Goal: Task Accomplishment & Management: Complete application form

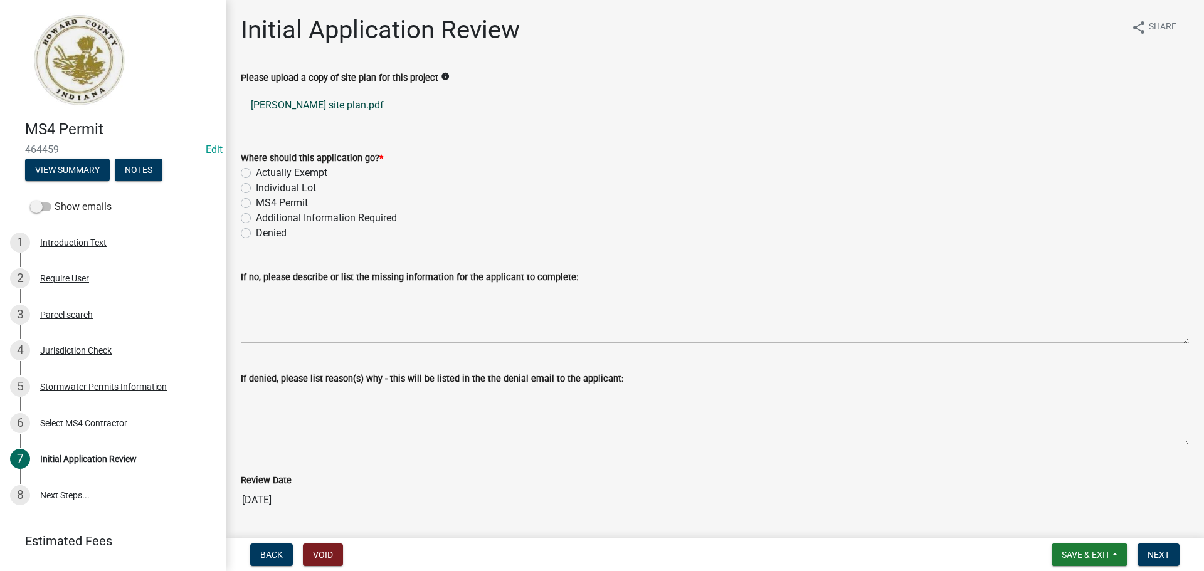
click at [325, 100] on link "[PERSON_NAME] site plan.pdf" at bounding box center [715, 105] width 948 height 30
click at [91, 278] on div "2 Require User" at bounding box center [108, 278] width 196 height 20
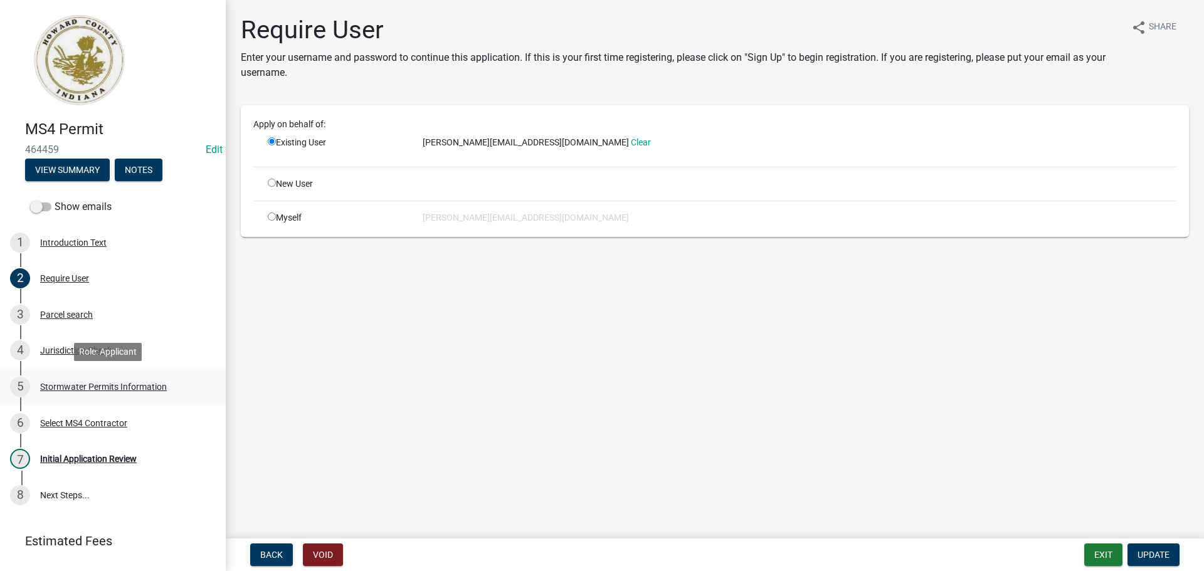
click at [119, 382] on div "Stormwater Permits Information" at bounding box center [103, 386] width 127 height 9
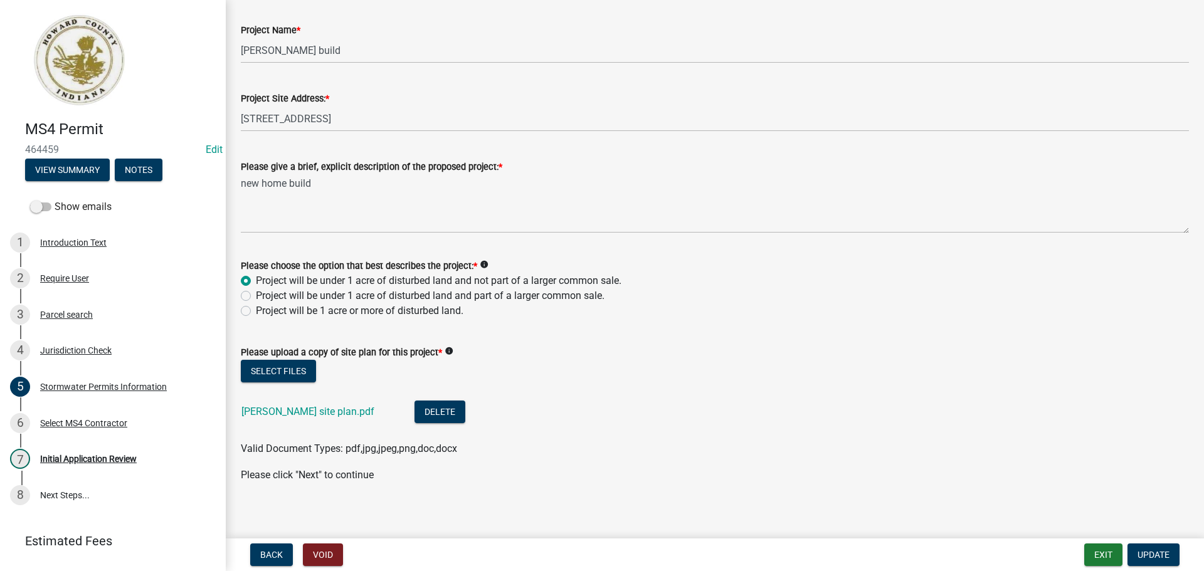
scroll to position [493, 0]
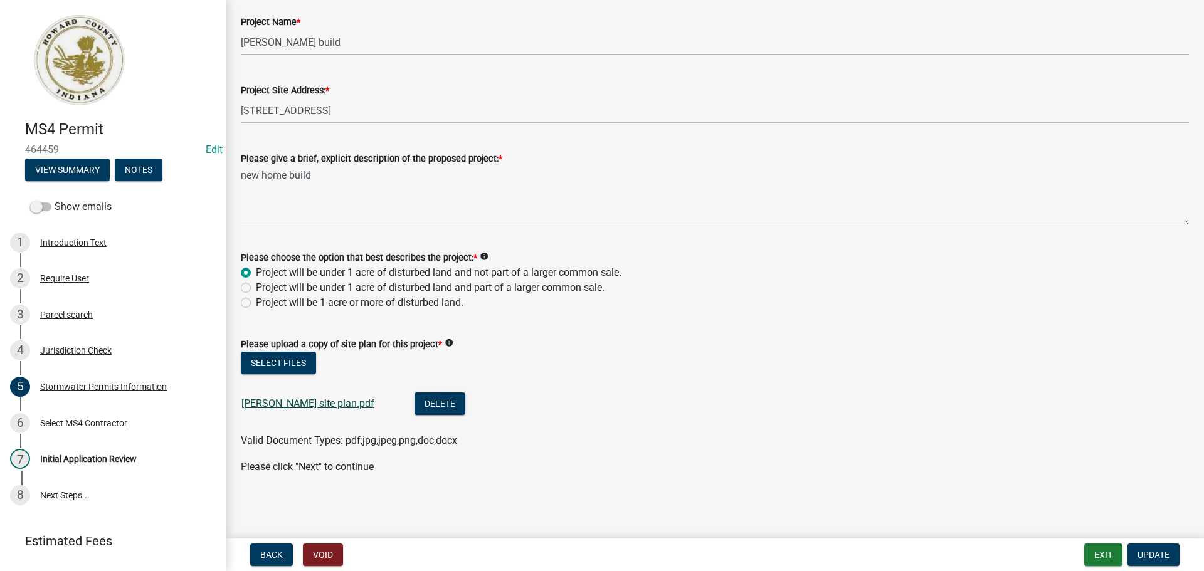
click at [275, 406] on link "[PERSON_NAME] site plan.pdf" at bounding box center [307, 404] width 133 height 12
click at [87, 455] on div "Initial Application Review" at bounding box center [88, 459] width 97 height 9
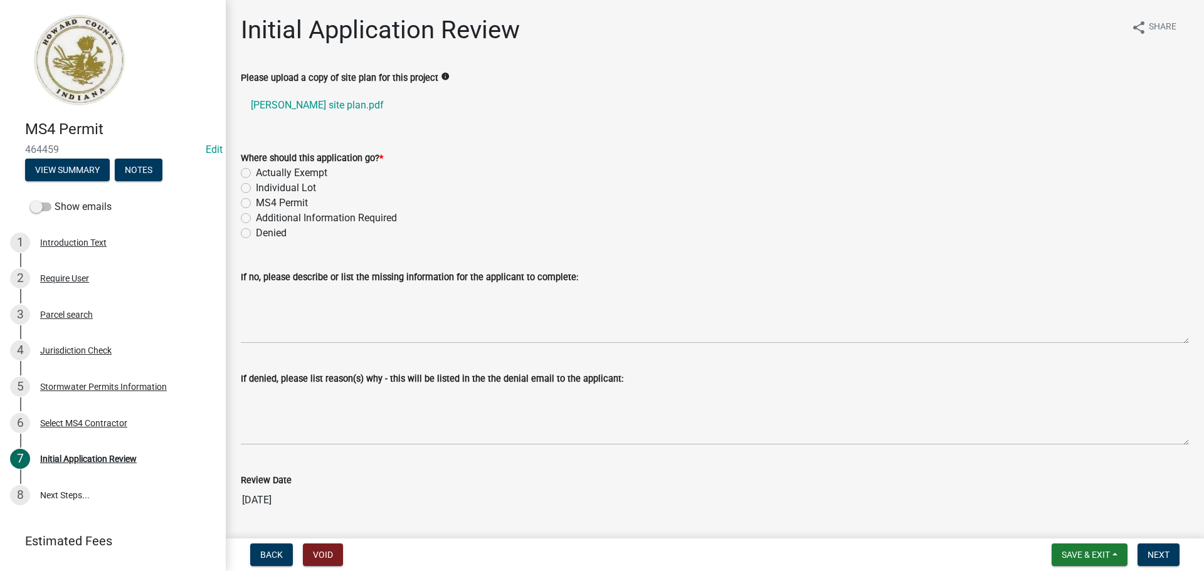
click at [285, 172] on label "Actually Exempt" at bounding box center [291, 173] width 71 height 15
click at [264, 172] on input "Actually Exempt" at bounding box center [260, 170] width 8 height 8
radio input "true"
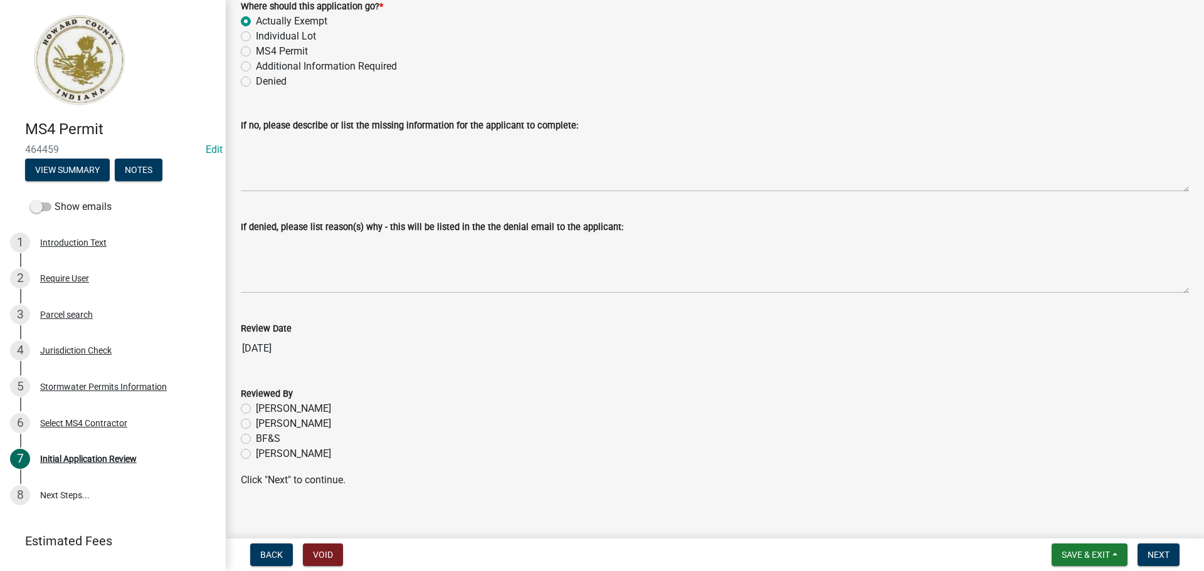
scroll to position [165, 0]
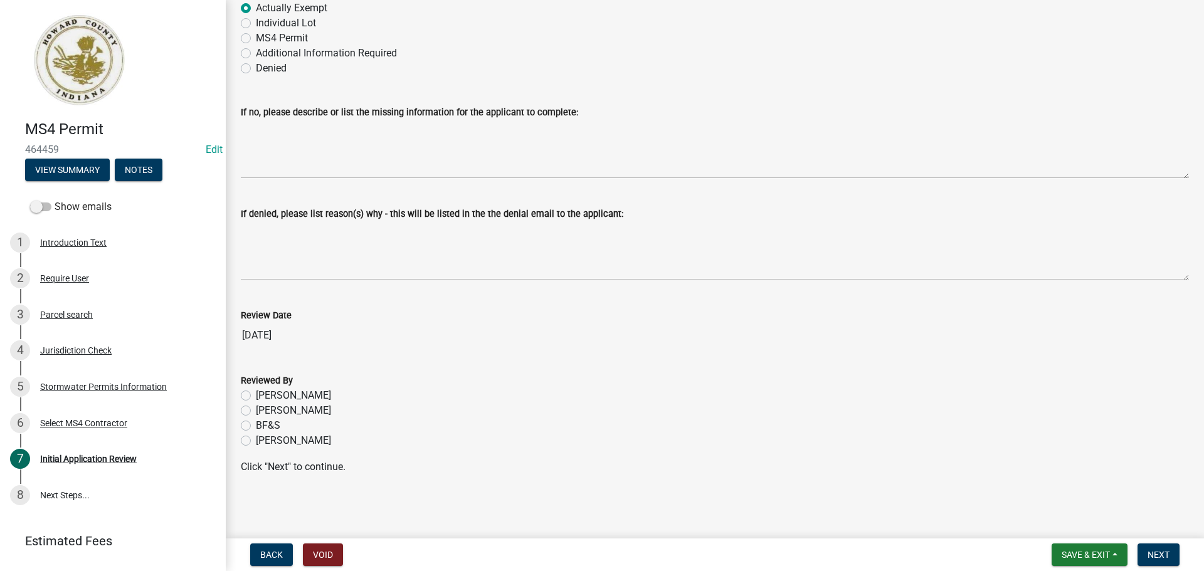
click at [250, 443] on div "[PERSON_NAME]" at bounding box center [715, 440] width 948 height 15
drag, startPoint x: 246, startPoint y: 439, endPoint x: 268, endPoint y: 430, distance: 23.6
click at [256, 440] on label "[PERSON_NAME]" at bounding box center [293, 440] width 75 height 15
click at [256, 440] on input "[PERSON_NAME]" at bounding box center [260, 437] width 8 height 8
radio input "true"
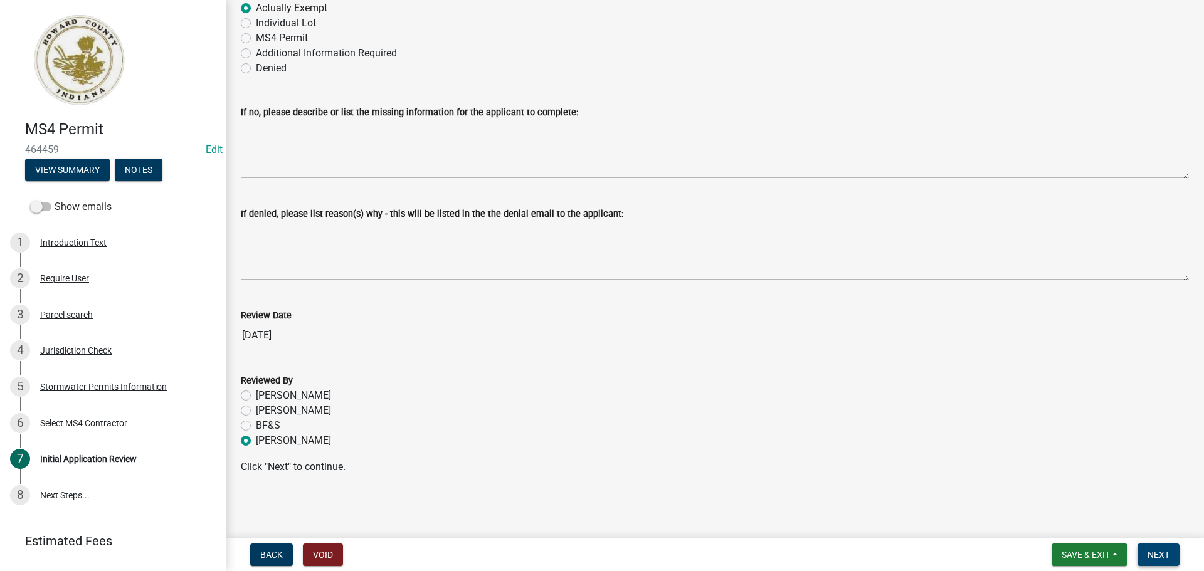
click at [1159, 553] on span "Next" at bounding box center [1158, 555] width 22 height 10
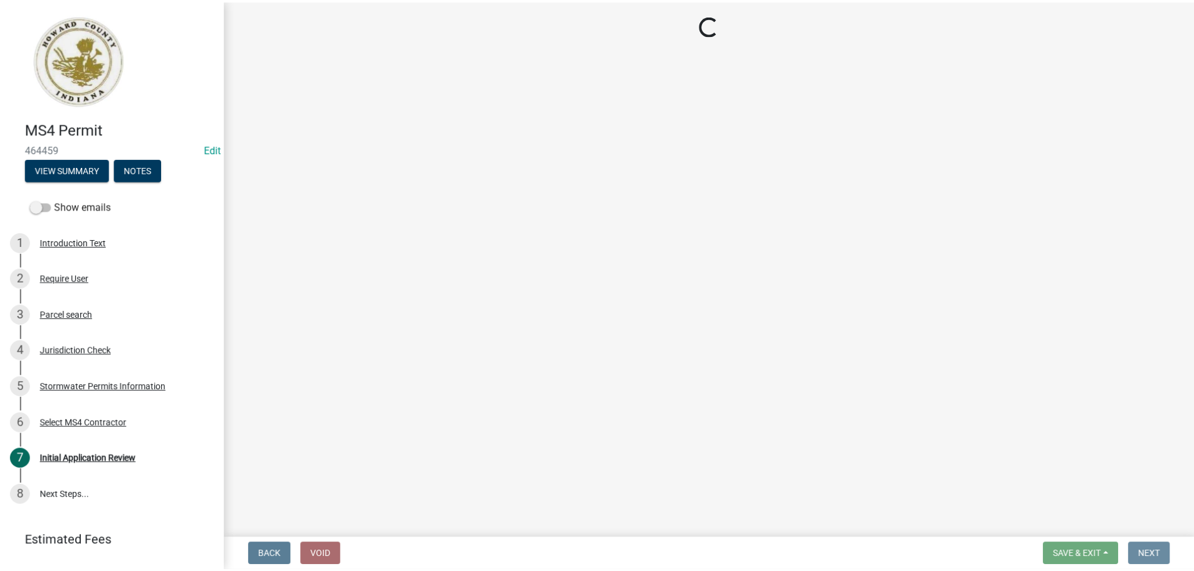
scroll to position [0, 0]
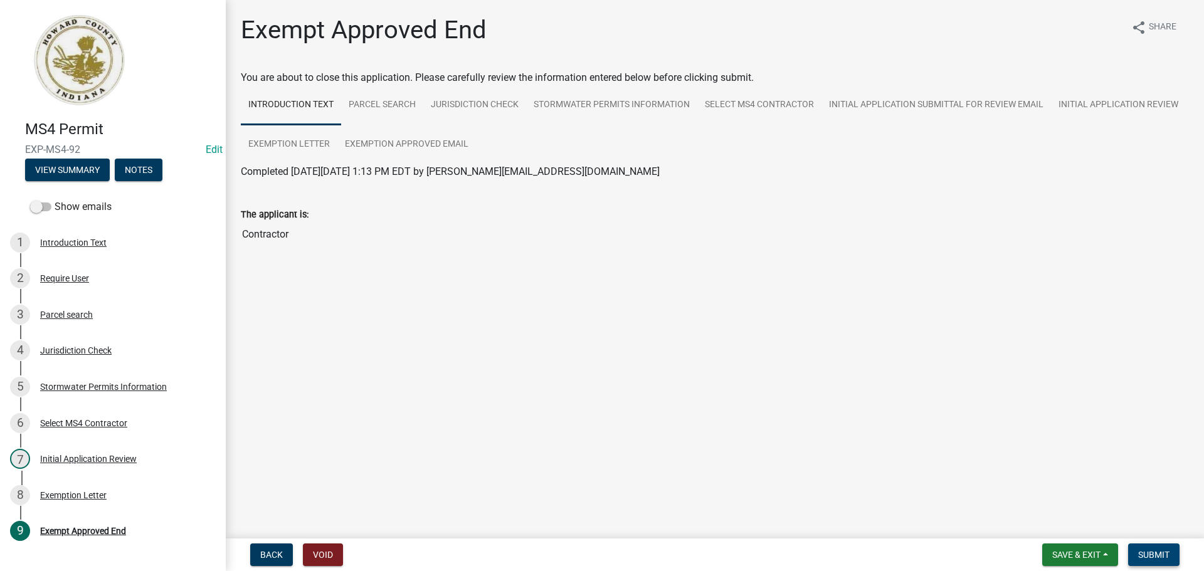
click at [1154, 552] on span "Submit" at bounding box center [1153, 555] width 31 height 10
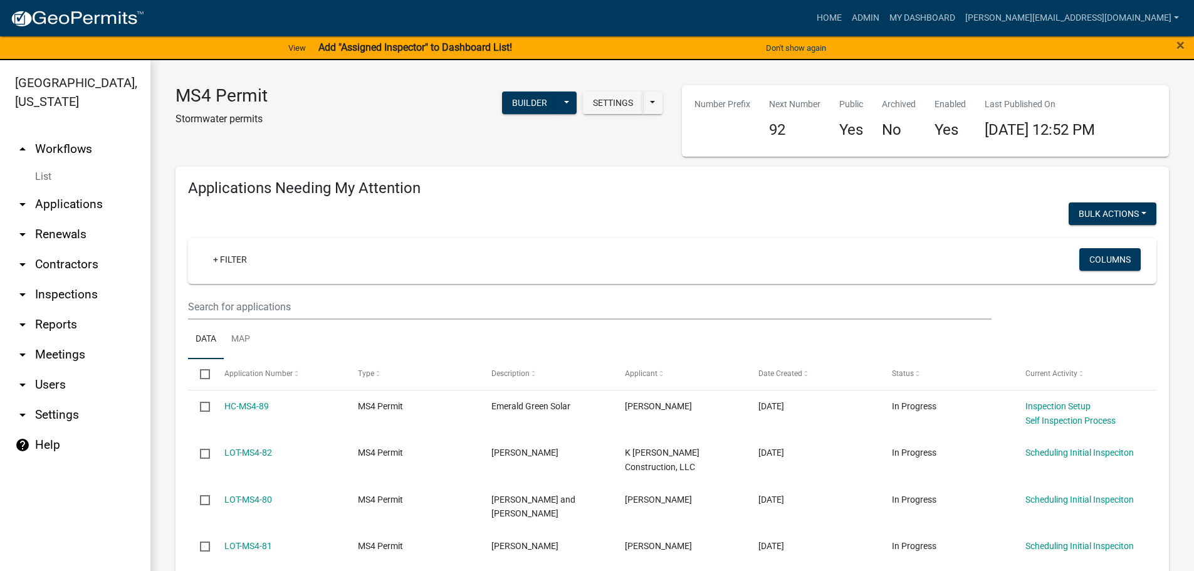
scroll to position [815, 0]
